Goal: Information Seeking & Learning: Learn about a topic

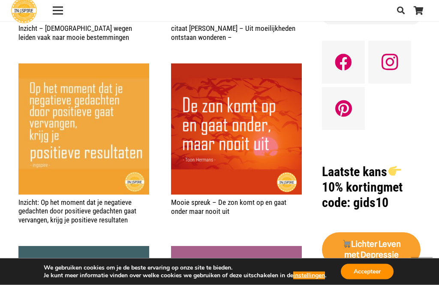
scroll to position [617, 0]
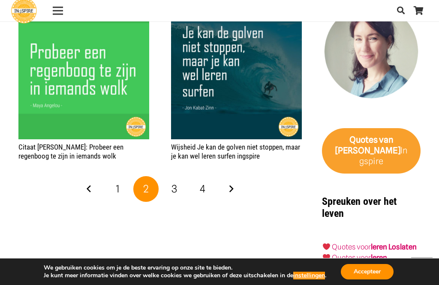
scroll to position [1210, 0]
click at [178, 185] on link "3" at bounding box center [174, 189] width 26 height 26
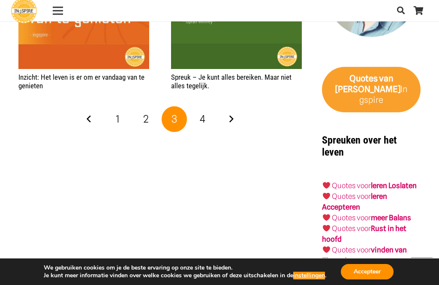
scroll to position [1271, 0]
click at [204, 122] on span "4" at bounding box center [203, 119] width 6 height 12
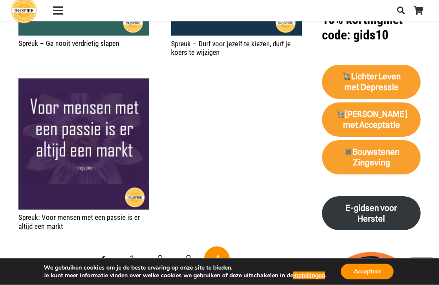
scroll to position [773, 0]
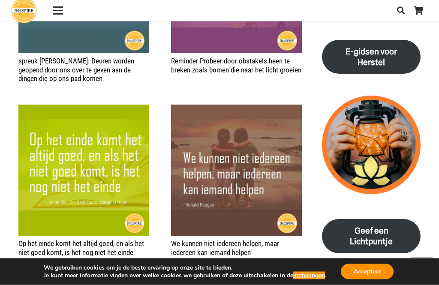
scroll to position [937, 0]
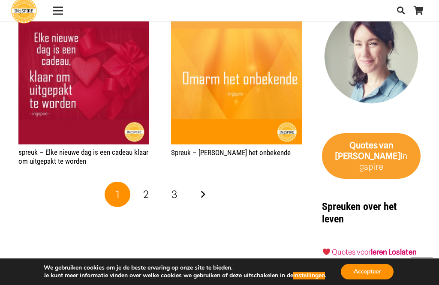
scroll to position [1326, 0]
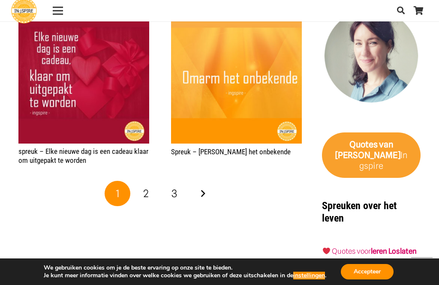
click at [201, 189] on link "Volgende" at bounding box center [203, 194] width 26 height 26
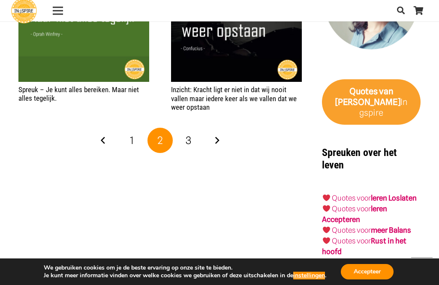
scroll to position [1378, 0]
click at [221, 134] on link "Volgende" at bounding box center [217, 141] width 26 height 26
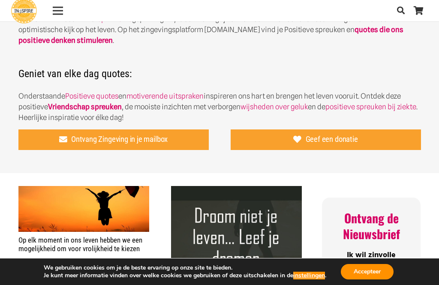
scroll to position [256, 0]
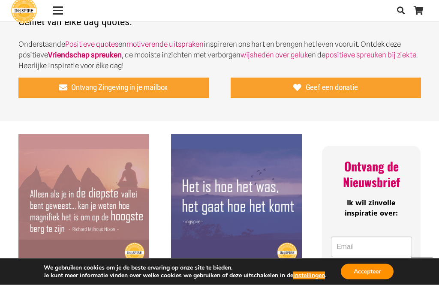
scroll to position [313, 0]
